Goal: Task Accomplishment & Management: Complete application form

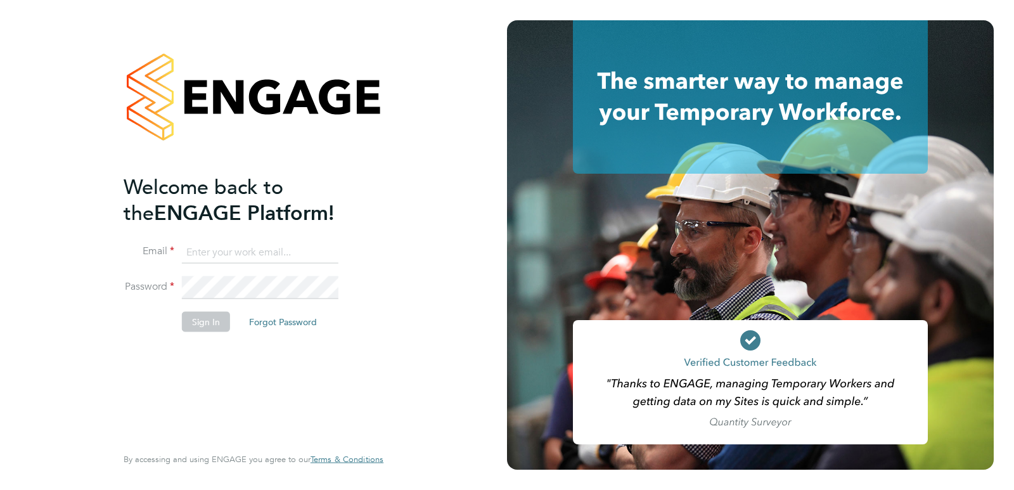
type input "lizageorge27uk@gmail.com"
click at [216, 326] on button "Sign In" at bounding box center [206, 321] width 48 height 20
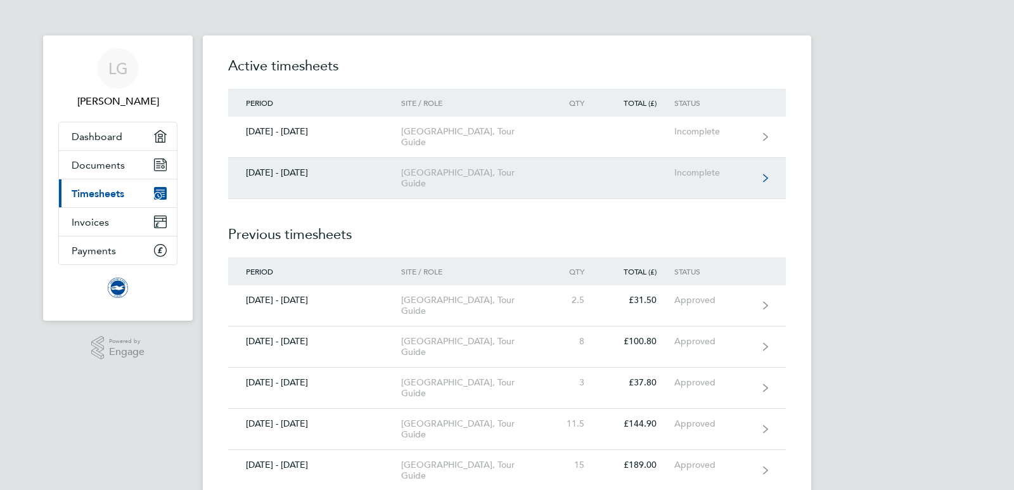
click at [607, 172] on link "[DATE] - [DATE] American Express Community Stadium, Tour Guide Incomplete" at bounding box center [507, 178] width 558 height 41
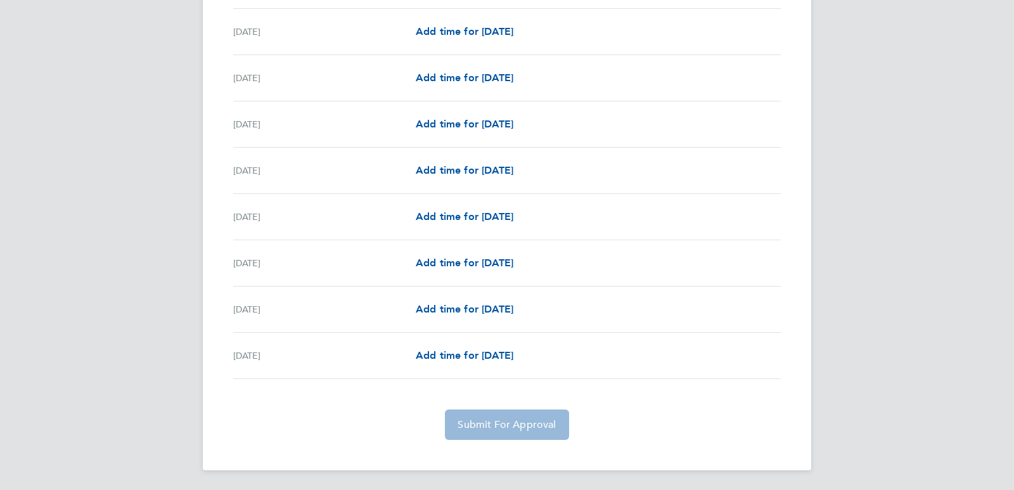
scroll to position [1232, 0]
click at [477, 172] on span "Add time for [DATE]" at bounding box center [465, 170] width 98 height 12
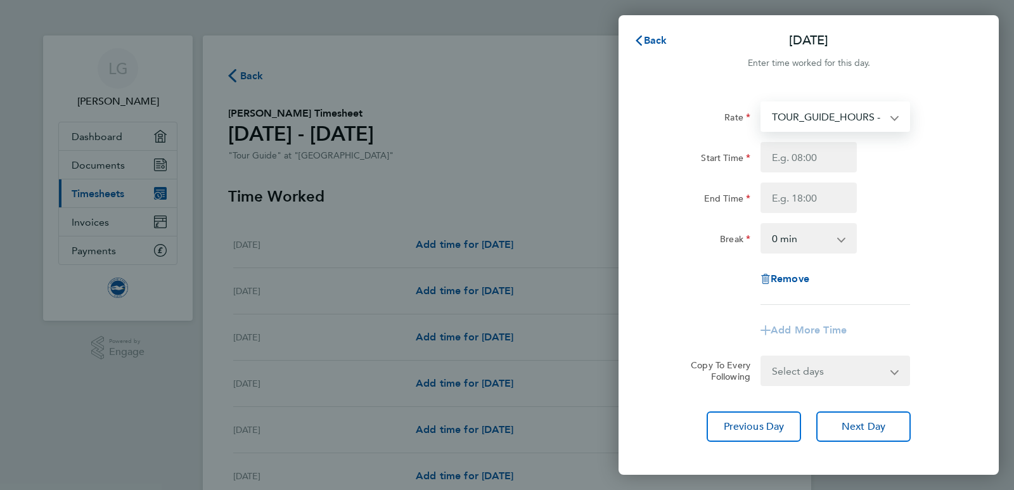
click at [893, 120] on select "TOUR_GUIDE_HOURS - 13.15" at bounding box center [828, 117] width 132 height 28
click at [842, 158] on input "Start Time" at bounding box center [809, 157] width 96 height 30
type input "08:00"
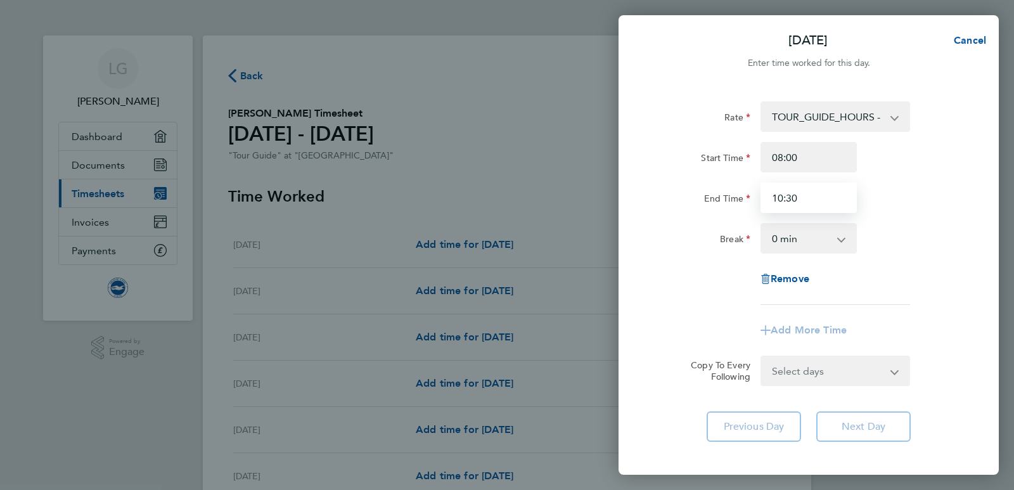
type input "10:30"
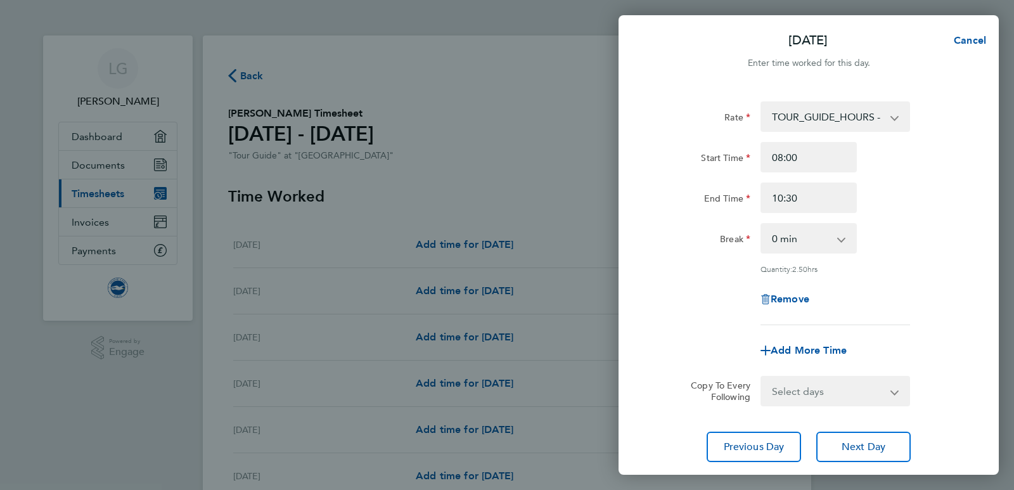
click at [856, 427] on div "Rate TOUR_GUIDE_HOURS - 13.15 Start Time 08:00 End Time 10:30 Break 0 min 15 mi…" at bounding box center [809, 281] width 380 height 391
click at [858, 446] on span "Next Day" at bounding box center [864, 447] width 44 height 13
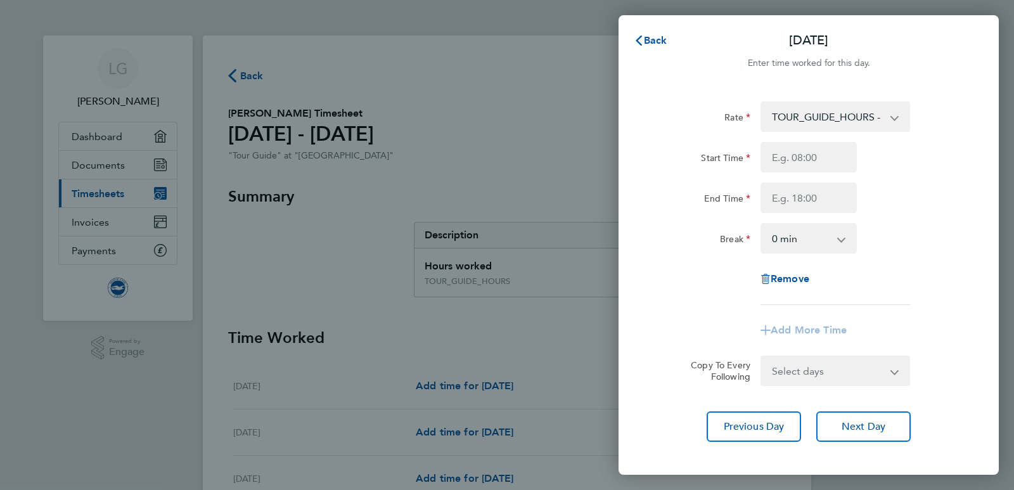
click at [492, 312] on div "Back [DATE] Enter time worked for this day. Rate TOUR_GUIDE_HOURS - 13.15 Start…" at bounding box center [507, 245] width 1014 height 490
click at [352, 278] on div "Back [DATE] Enter time worked for this day. Rate TOUR_GUIDE_HOURS - 13.15 Start…" at bounding box center [507, 245] width 1014 height 490
drag, startPoint x: 645, startPoint y: 42, endPoint x: 782, endPoint y: 304, distance: 296.3
click at [782, 304] on div "Back [DATE] Enter time worked for this day. Rate TOUR_GUIDE_HOURS - 13.15 Start…" at bounding box center [809, 245] width 380 height 460
click at [653, 45] on span "Back" at bounding box center [655, 40] width 23 height 12
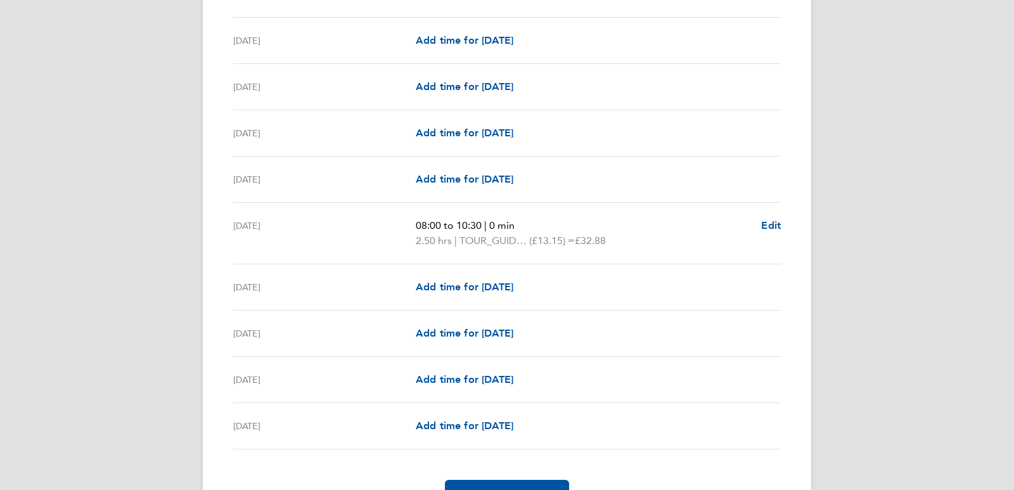
scroll to position [1309, 0]
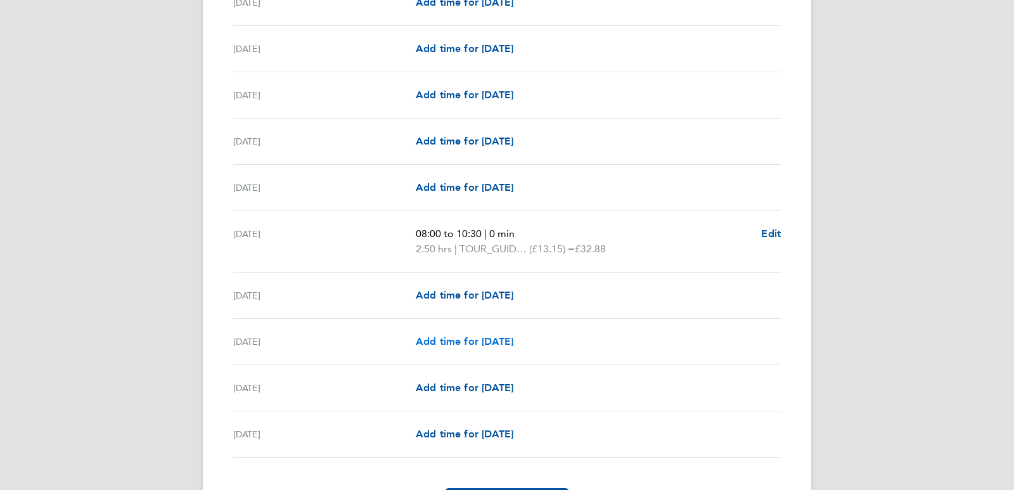
click at [504, 338] on span "Add time for [DATE]" at bounding box center [465, 341] width 98 height 12
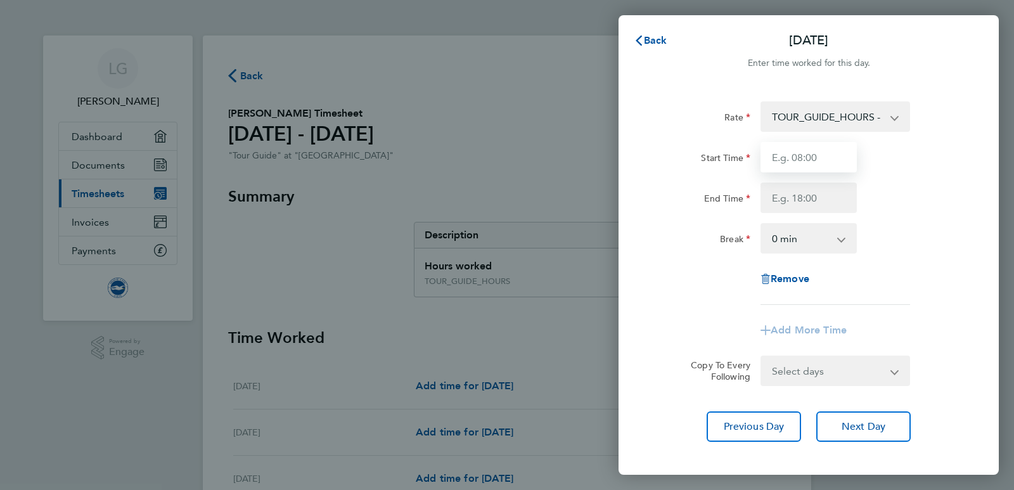
click at [801, 151] on input "Start Time" at bounding box center [809, 157] width 96 height 30
click at [795, 194] on input "End Time" at bounding box center [809, 198] width 96 height 30
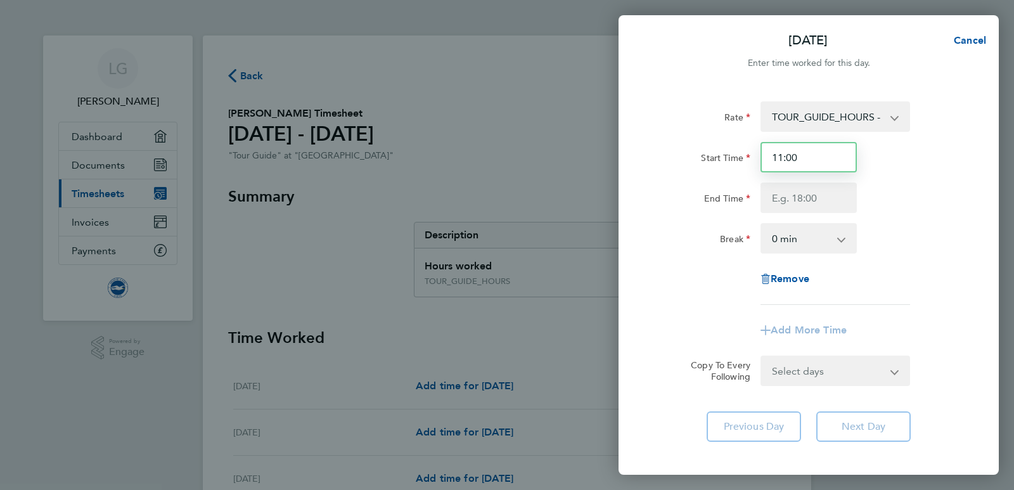
click at [797, 154] on input "11:00" at bounding box center [809, 157] width 96 height 30
type input "1"
type input "13:00"
type input "15:30"
click at [808, 327] on app-timesheet-line-form-group "Rate TOUR_GUIDE_HOURS - 13.15 Start Time 13:00 End Time 15:30 Break 0 min 15 mi…" at bounding box center [808, 223] width 309 height 244
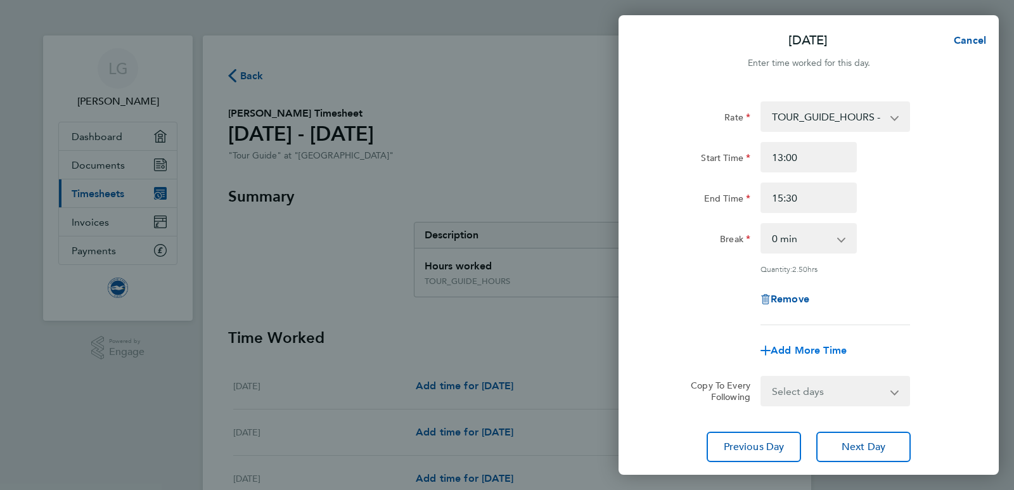
click at [809, 344] on span "Add More Time" at bounding box center [809, 350] width 76 height 12
select select "null"
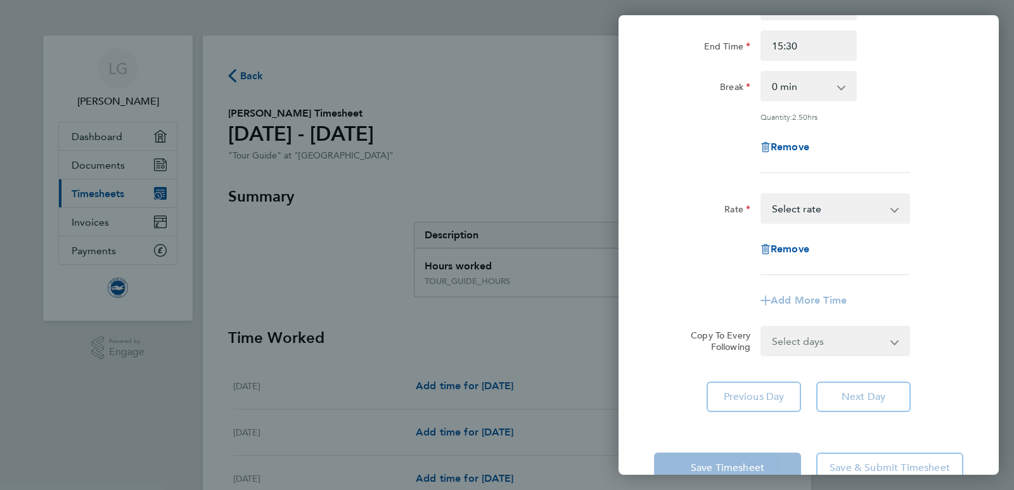
scroll to position [184, 0]
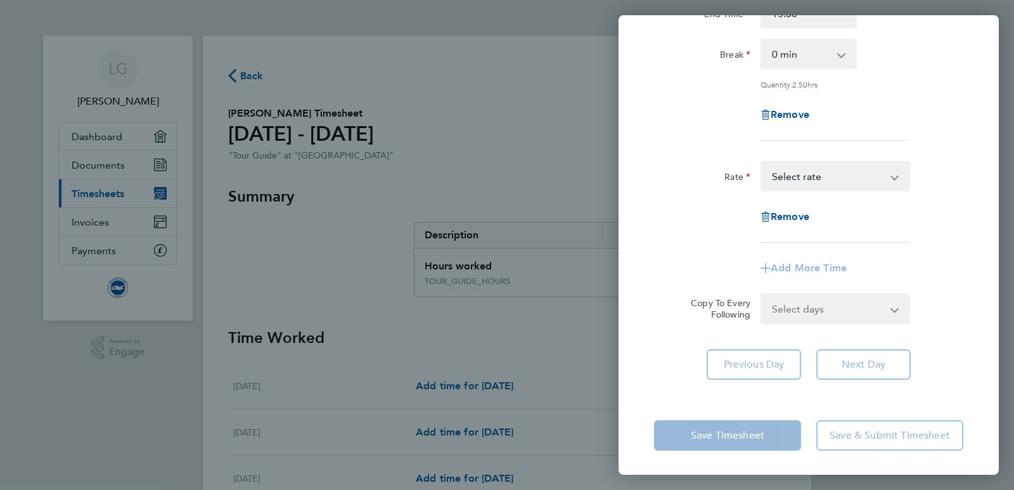
click at [822, 267] on app-form-button "Add More Time" at bounding box center [809, 268] width 96 height 10
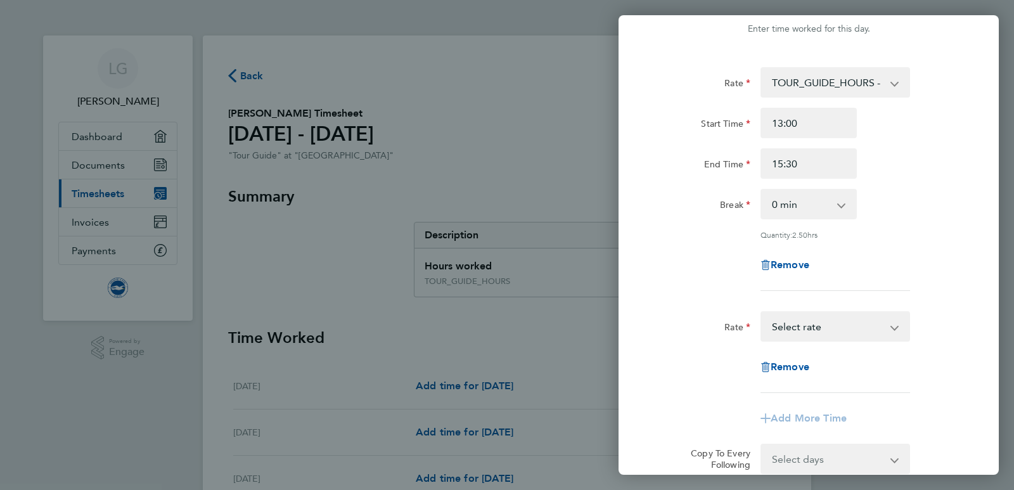
scroll to position [31, 0]
click at [893, 333] on select "TOUR_GUIDE_HOURS - 13.15 Select rate" at bounding box center [828, 330] width 132 height 28
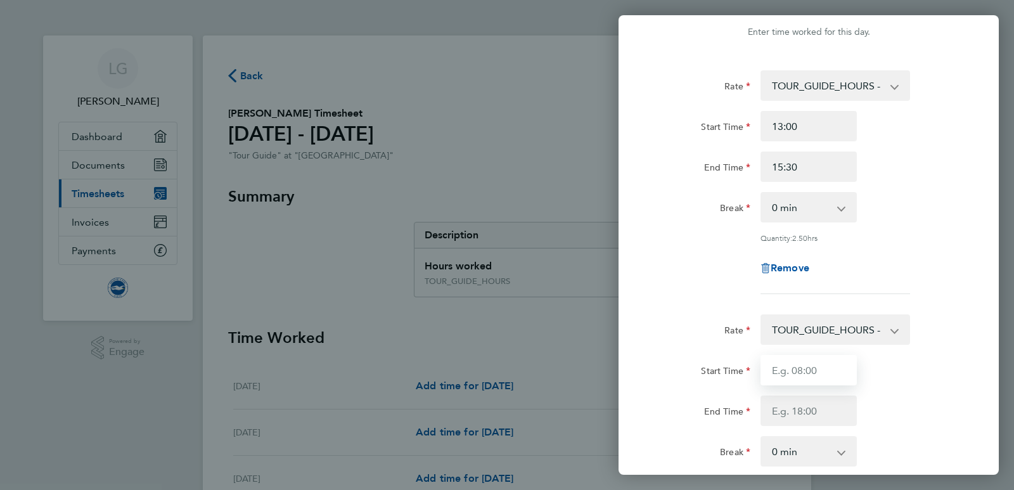
click at [824, 373] on input "Start Time" at bounding box center [809, 370] width 96 height 30
click at [796, 127] on input "13:00" at bounding box center [809, 126] width 96 height 30
type input "1"
type input "12:00"
click at [782, 166] on input "15:30" at bounding box center [809, 166] width 96 height 30
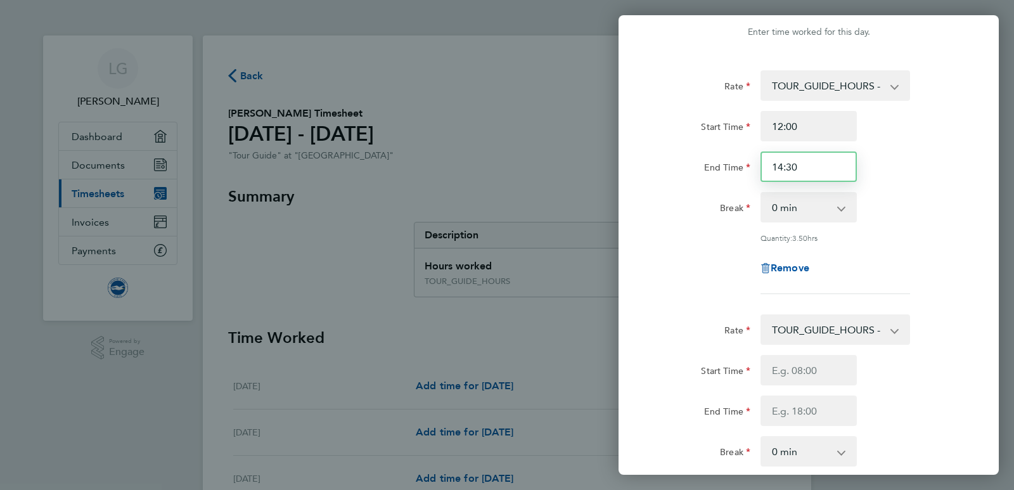
type input "14:30"
click at [793, 367] on input "Start Time" at bounding box center [809, 370] width 96 height 30
type input "15:00"
click at [802, 407] on input "End Time" at bounding box center [809, 411] width 96 height 30
type input "16:30"
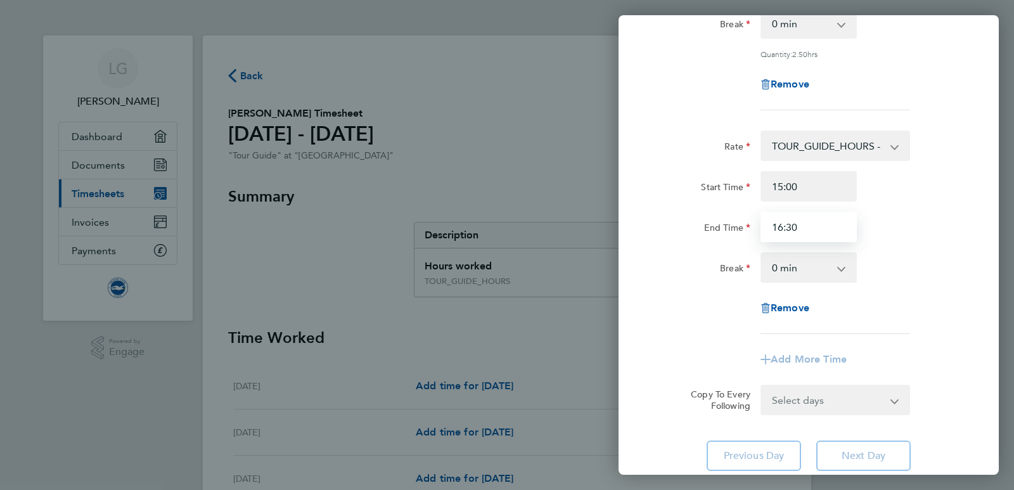
scroll to position [306, 0]
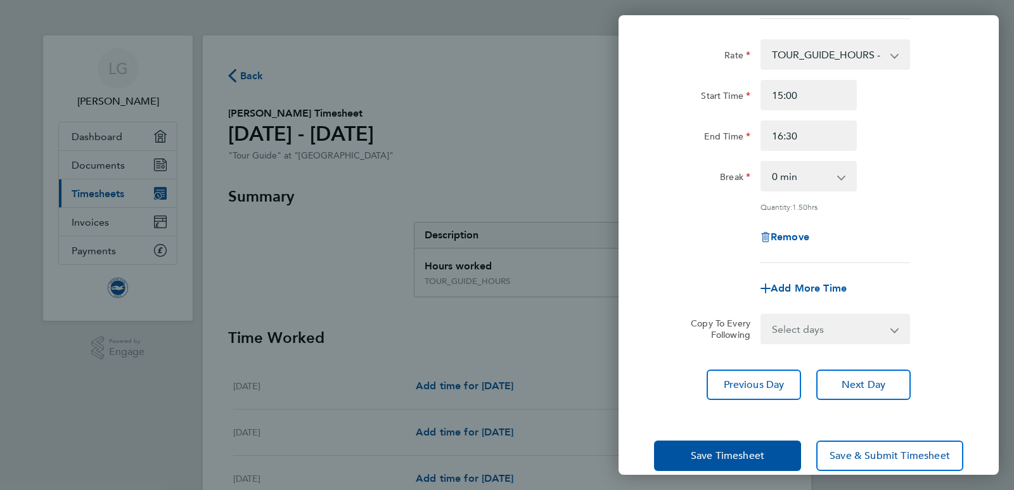
click at [757, 437] on div "Save Timesheet Save & Submit Timesheet" at bounding box center [809, 455] width 380 height 81
click at [759, 454] on span "Save Timesheet" at bounding box center [728, 455] width 74 height 13
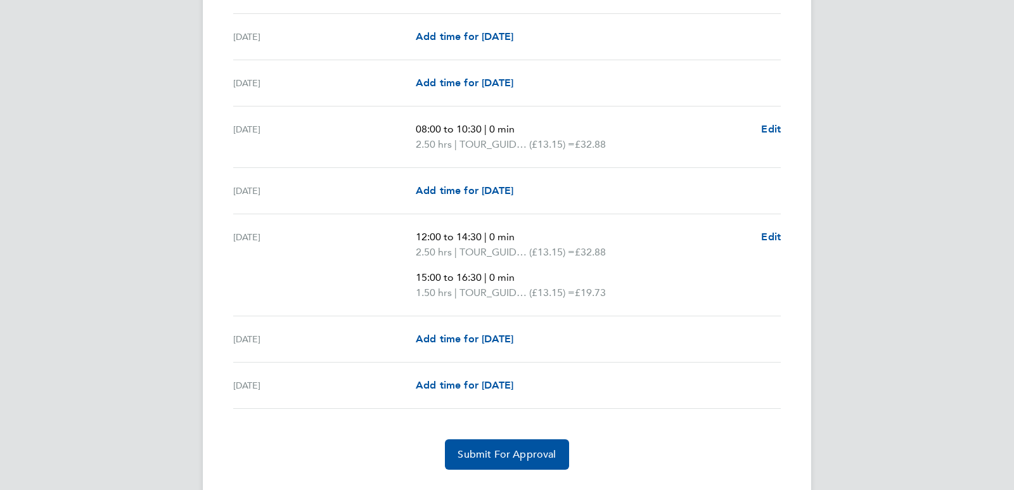
scroll to position [1444, 0]
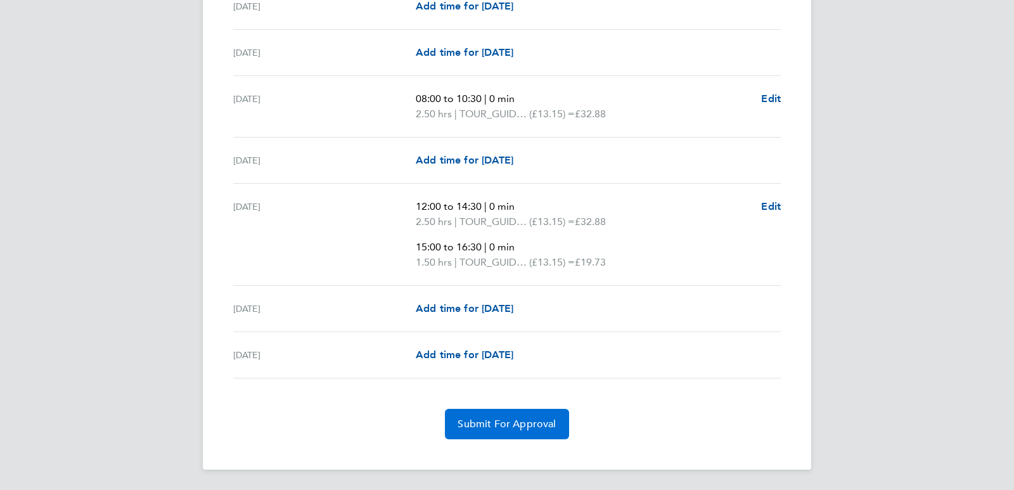
click at [519, 418] on span "Submit For Approval" at bounding box center [507, 424] width 98 height 13
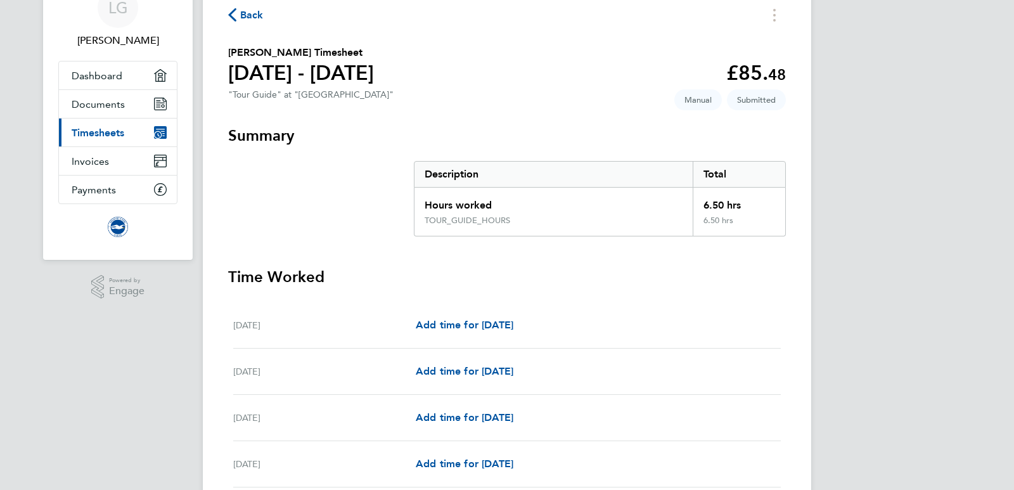
scroll to position [0, 0]
